Goal: Navigation & Orientation: Find specific page/section

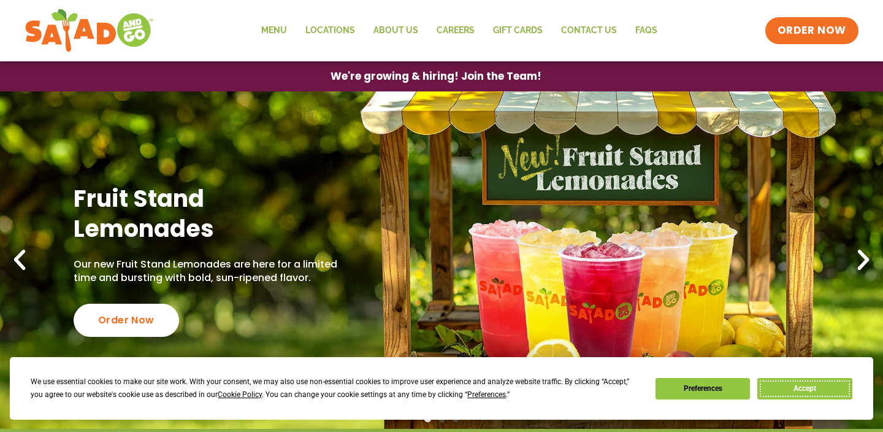
click at [808, 387] on button "Accept" at bounding box center [804, 388] width 94 height 21
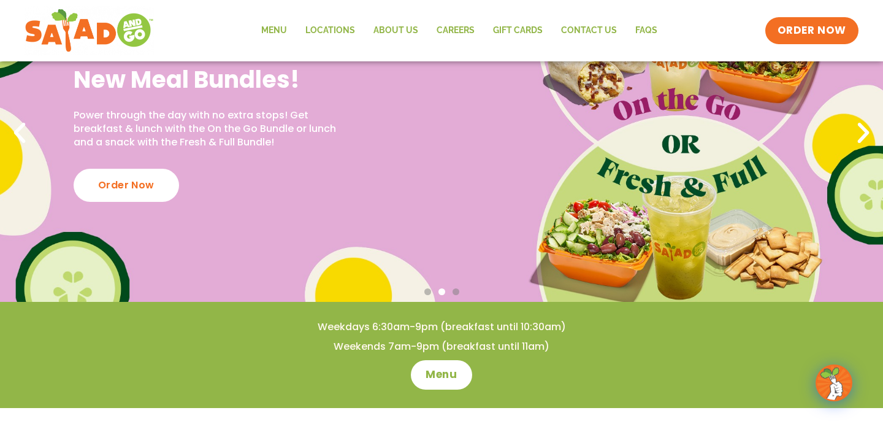
scroll to position [113, 0]
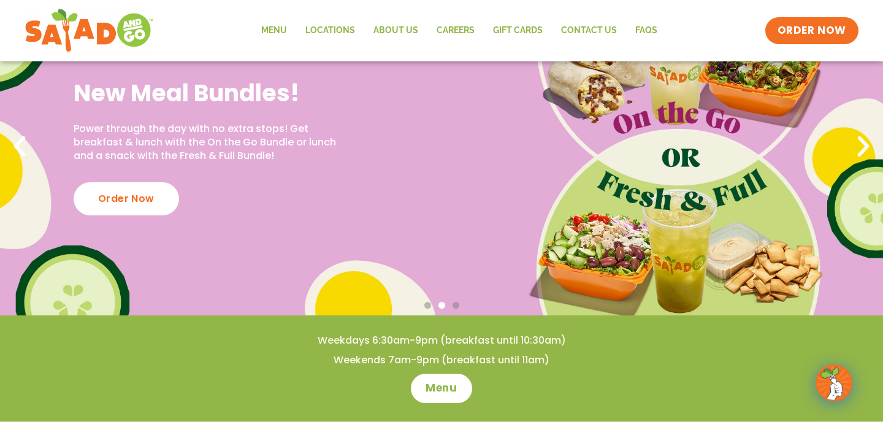
click at [860, 155] on icon "Next slide" at bounding box center [863, 146] width 27 height 27
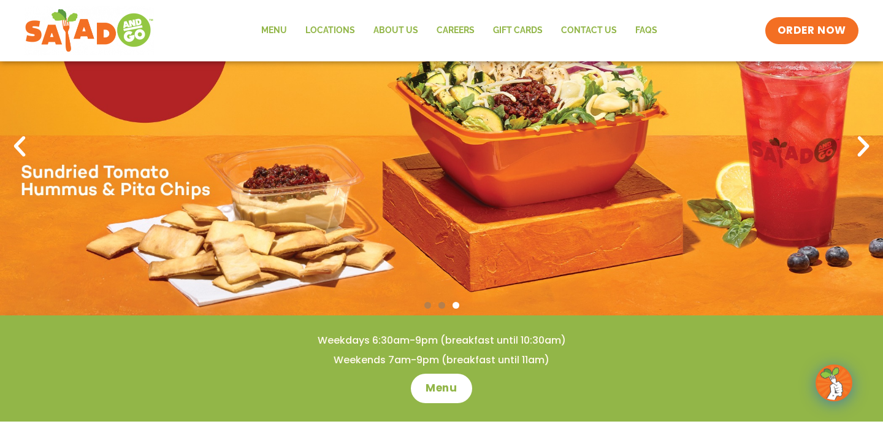
click at [860, 155] on icon "Next slide" at bounding box center [863, 146] width 27 height 27
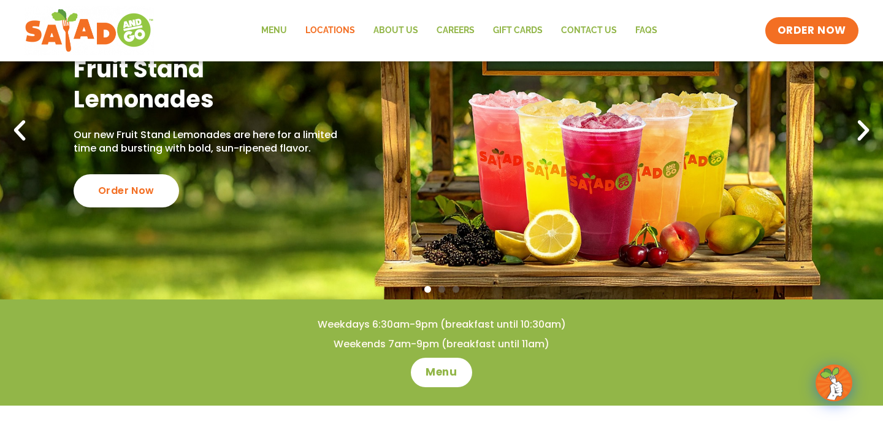
click at [352, 25] on link "Locations" at bounding box center [330, 31] width 68 height 28
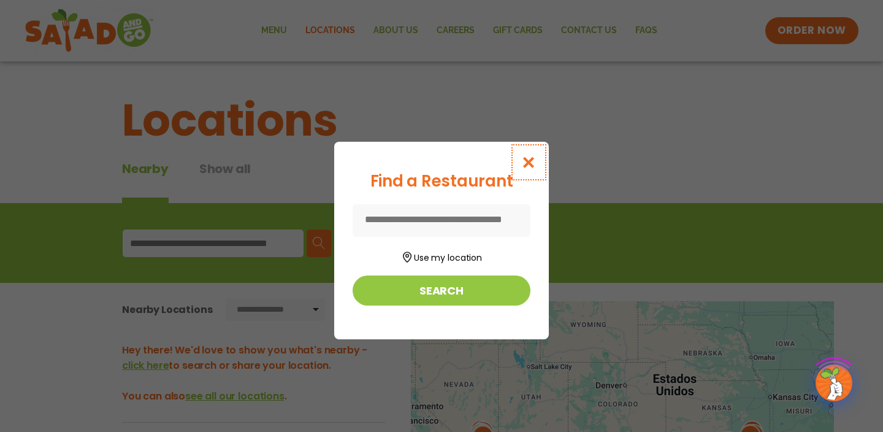
click at [524, 156] on icon "Close modal" at bounding box center [528, 162] width 15 height 13
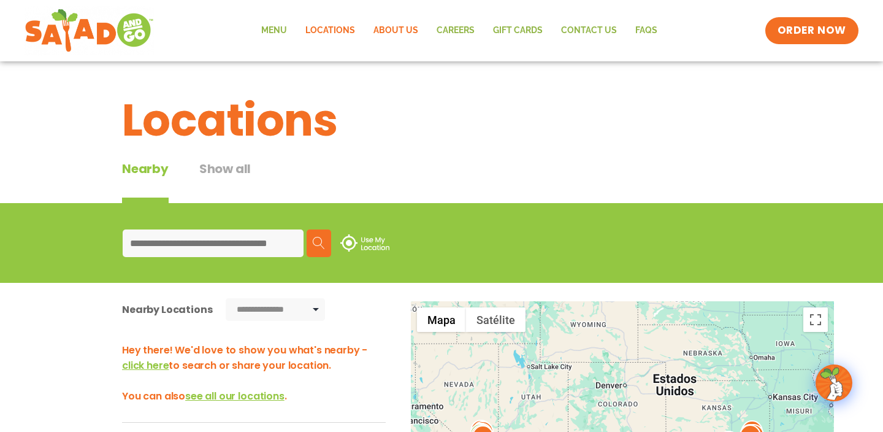
click at [400, 31] on link "About Us" at bounding box center [395, 31] width 63 height 28
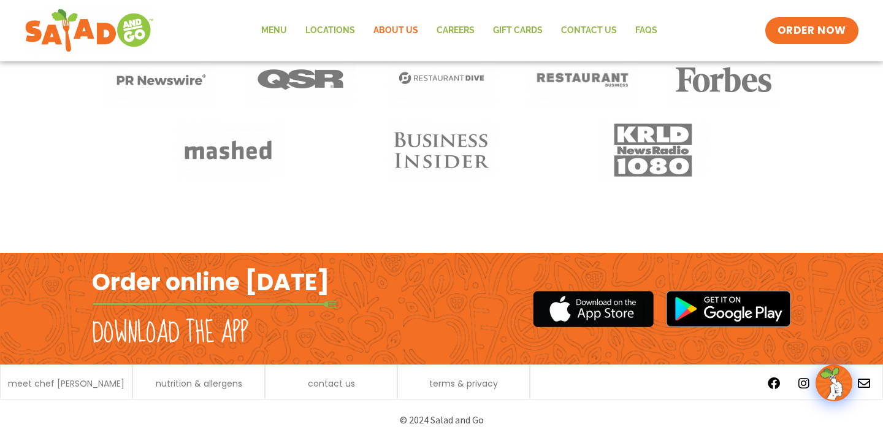
scroll to position [1032, 0]
